Goal: Information Seeking & Learning: Learn about a topic

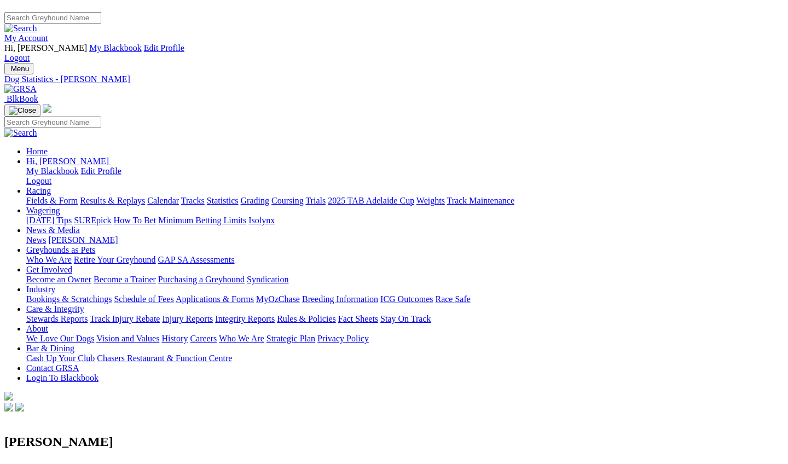
scroll to position [886, 0]
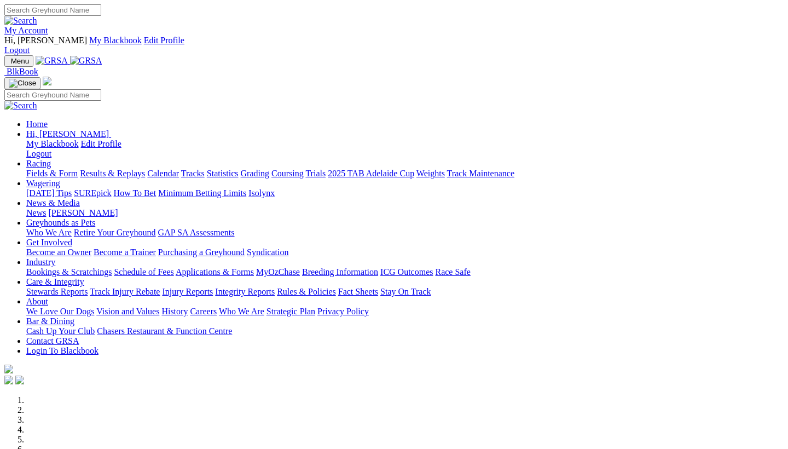
click at [51, 159] on link "Racing" at bounding box center [38, 163] width 25 height 9
click at [179, 169] on link "Calendar" at bounding box center [163, 173] width 32 height 9
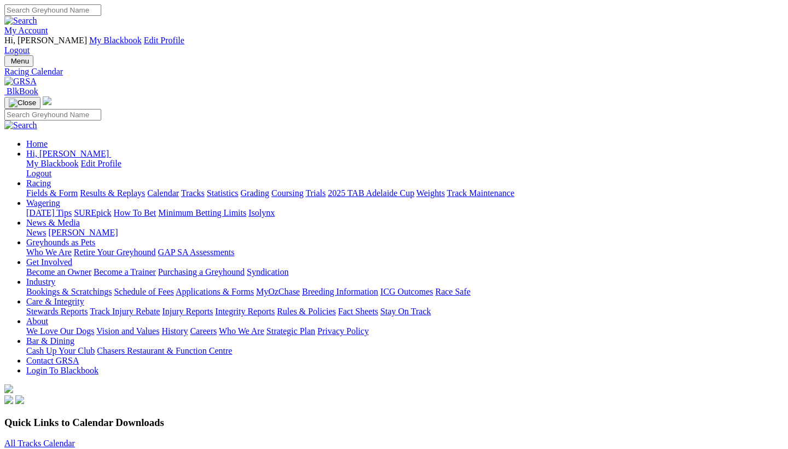
click at [75, 439] on link "All Tracks Calendar" at bounding box center [39, 443] width 71 height 9
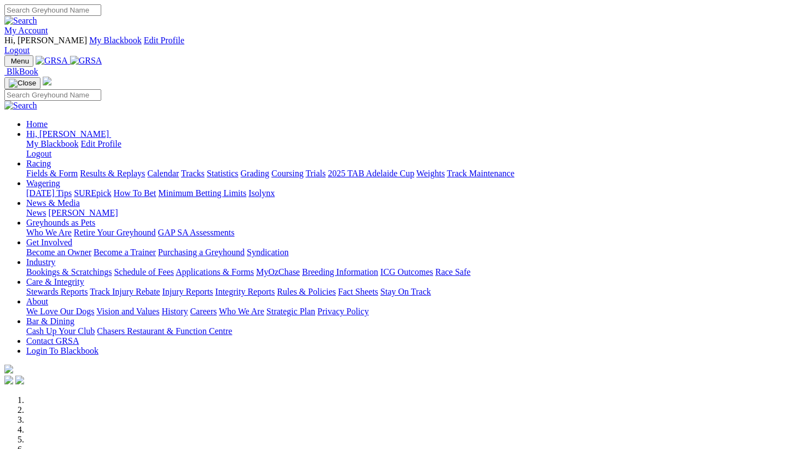
click at [55, 257] on link "Industry" at bounding box center [40, 261] width 29 height 9
click at [85, 267] on link "Bookings & Scratchings" at bounding box center [68, 271] width 85 height 9
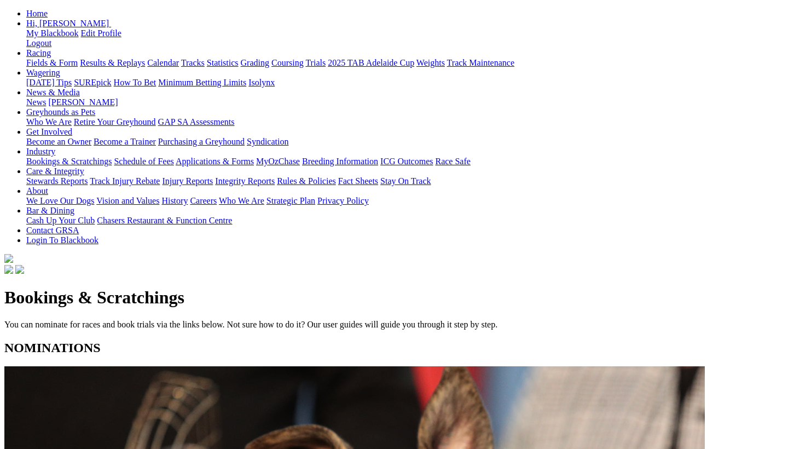
scroll to position [131, 0]
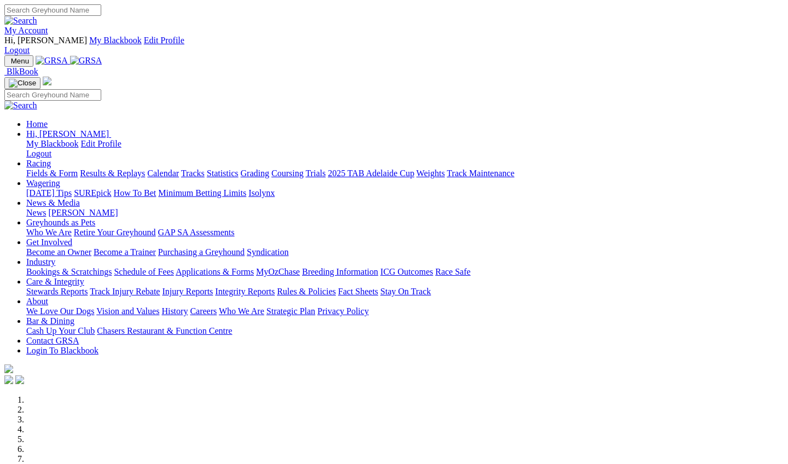
click at [51, 159] on link "Racing" at bounding box center [38, 163] width 25 height 9
click at [145, 169] on link "Results & Replays" at bounding box center [112, 173] width 65 height 9
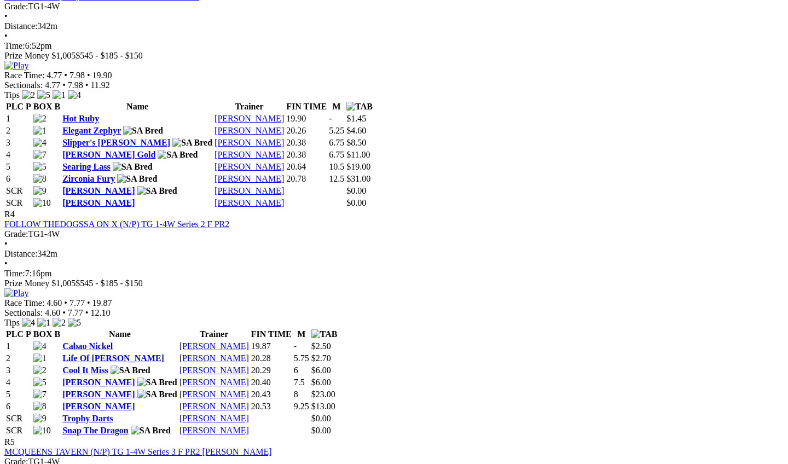
scroll to position [1345, 0]
